Goal: Task Accomplishment & Management: Manage account settings

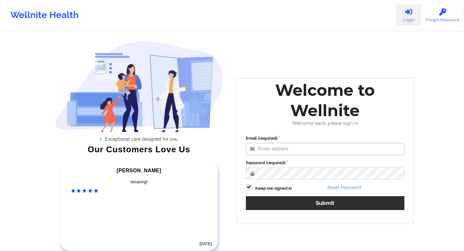
type input "engineeringadmin@wellnite.com"
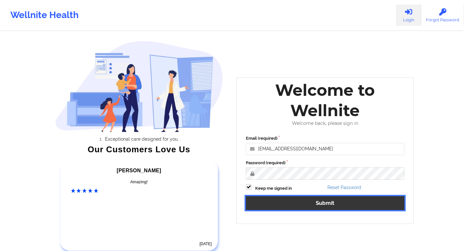
click at [316, 196] on button "Submit" at bounding box center [325, 203] width 158 height 14
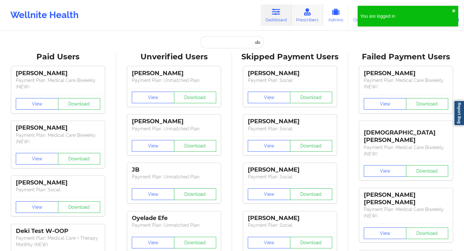
click at [301, 21] on link "Prescribers" at bounding box center [307, 15] width 32 height 21
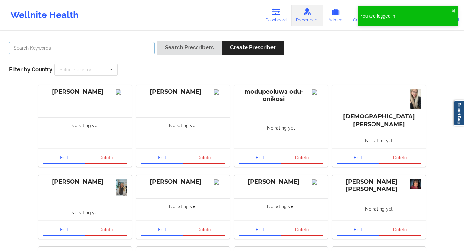
click at [125, 50] on input "text" at bounding box center [82, 48] width 146 height 12
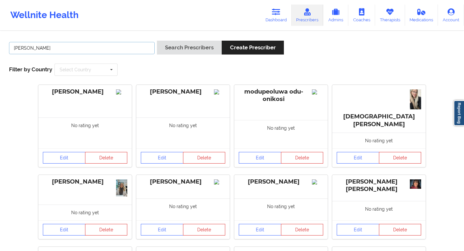
click at [157, 41] on button "Search Prescribers" at bounding box center [189, 48] width 65 height 14
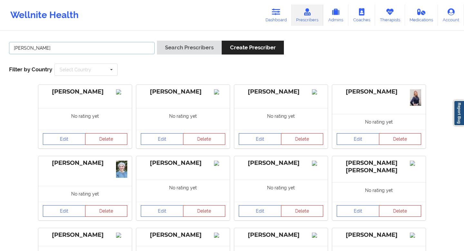
drag, startPoint x: 65, startPoint y: 51, endPoint x: 0, endPoint y: 45, distance: 65.7
click at [0, 45] on div "marie Search Prescribers Create Prescriber Filter by Country Select Country Aus…" at bounding box center [232, 202] width 464 height 341
type input "caro"
click at [157, 41] on button "Search Prescribers" at bounding box center [189, 48] width 65 height 14
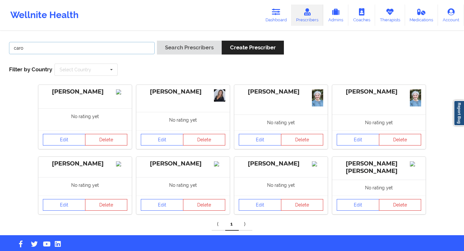
scroll to position [12, 0]
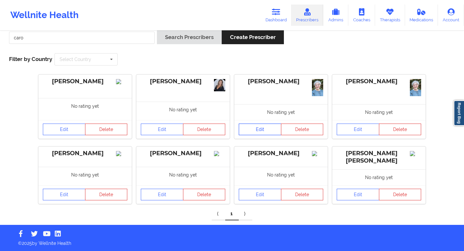
click at [267, 128] on link "Edit" at bounding box center [260, 129] width 43 height 12
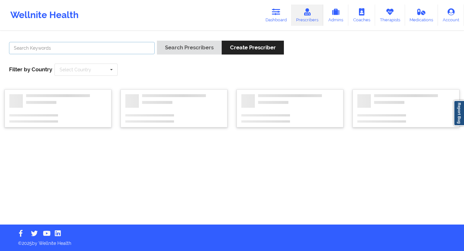
click at [88, 51] on input "text" at bounding box center [82, 48] width 146 height 12
type input "m"
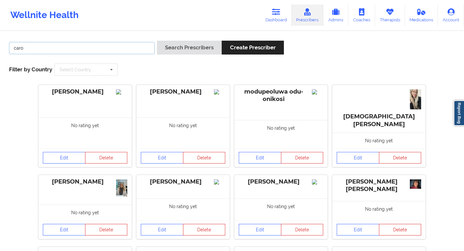
type input "caro"
click at [157, 41] on button "Search Prescribers" at bounding box center [189, 48] width 65 height 14
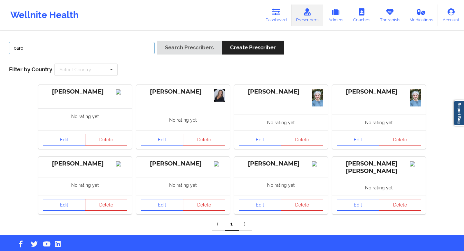
click at [116, 51] on input "caro" at bounding box center [82, 48] width 146 height 12
click at [157, 41] on button "Search Prescribers" at bounding box center [189, 48] width 65 height 14
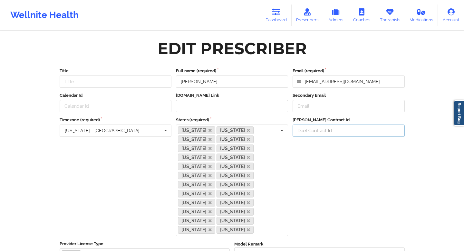
click at [338, 132] on input "[PERSON_NAME] Contract Id" at bounding box center [348, 130] width 112 height 12
click at [308, 154] on div "[PERSON_NAME] Contract Id" at bounding box center [348, 176] width 117 height 119
drag, startPoint x: 366, startPoint y: 82, endPoint x: 303, endPoint y: 81, distance: 62.8
click at [303, 81] on input "[EMAIL_ADDRESS][DOMAIN_NAME]" at bounding box center [348, 81] width 112 height 12
click at [312, 132] on input "[PERSON_NAME] Contract Id" at bounding box center [348, 130] width 112 height 12
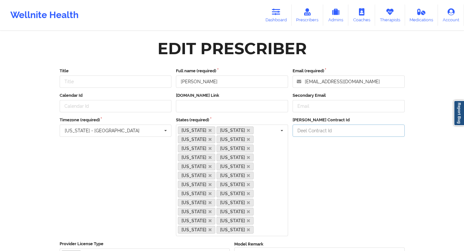
paste input "mj57jqq"
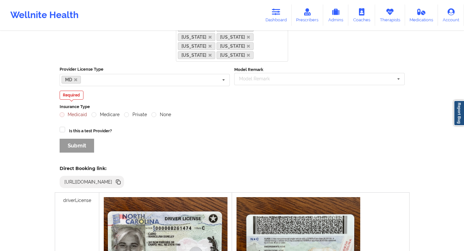
scroll to position [177, 0]
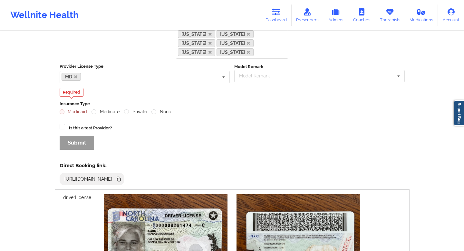
type input "mj57jqq"
click at [168, 126] on div "Title Full name (required) [PERSON_NAME] Email (required) [EMAIL_ADDRESS][DOMAI…" at bounding box center [232, 22] width 354 height 272
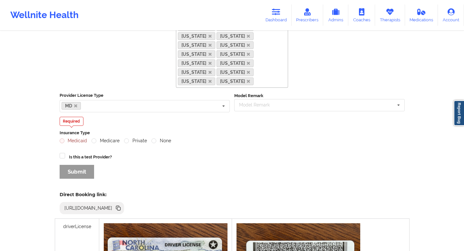
scroll to position [152, 0]
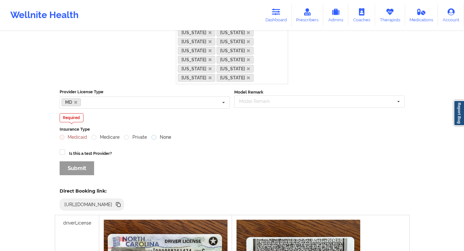
click at [155, 134] on label "None" at bounding box center [161, 136] width 20 height 5
click at [155, 134] on input "None" at bounding box center [153, 136] width 5 height 5
radio input "true"
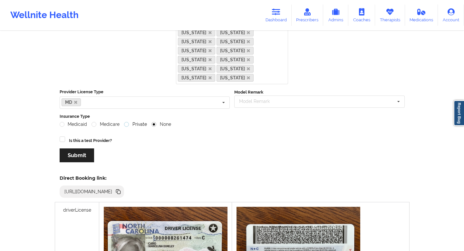
click at [126, 121] on input "Private" at bounding box center [126, 123] width 5 height 5
radio input "true"
click at [98, 121] on label "Medicare" at bounding box center [105, 123] width 28 height 5
click at [97, 121] on input "Medicare" at bounding box center [93, 123] width 5 height 5
radio input "true"
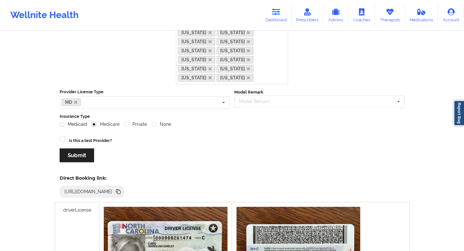
click at [69, 121] on label "Medicaid" at bounding box center [74, 123] width 28 height 5
click at [65, 121] on input "Medicaid" at bounding box center [62, 123] width 5 height 5
radio input "true"
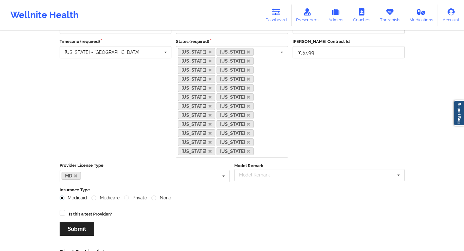
scroll to position [0, 0]
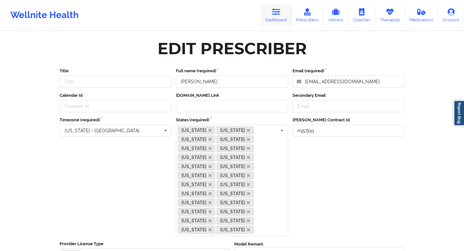
click at [278, 13] on icon at bounding box center [276, 11] width 8 height 7
